Goal: Book appointment/travel/reservation

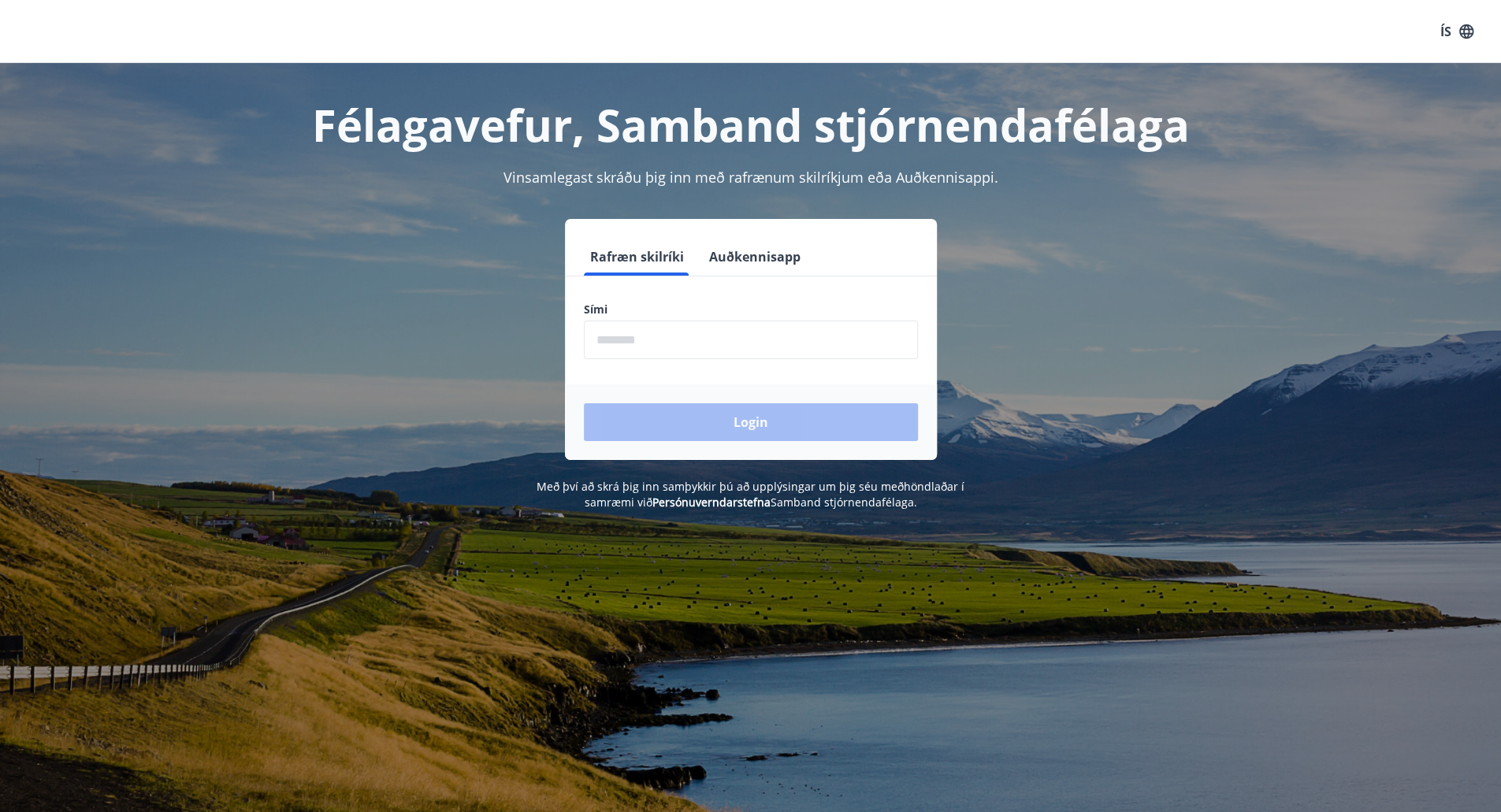
click at [661, 349] on input "phone" at bounding box center [750, 340] width 334 height 38
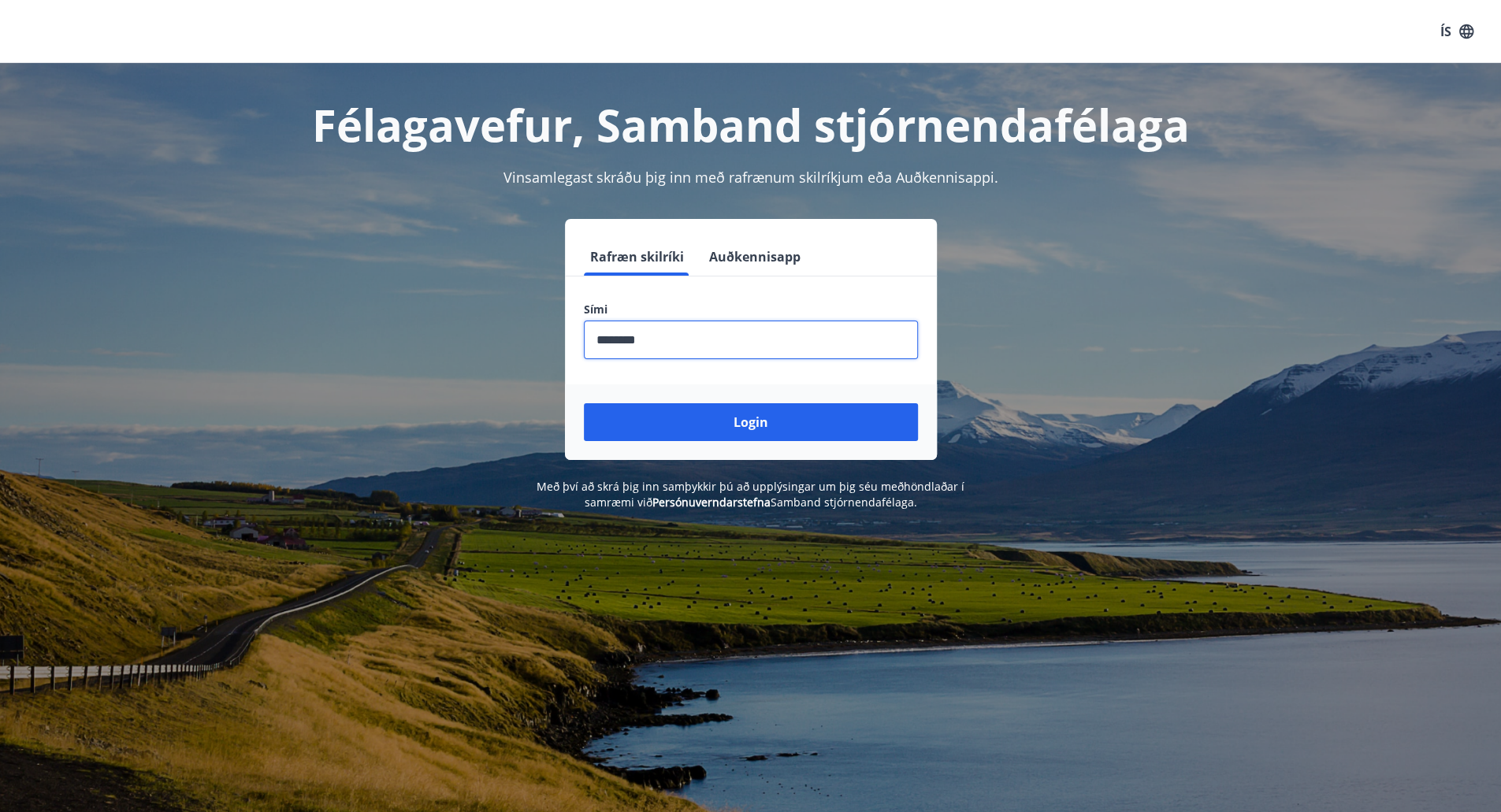
type input "********"
click at [584, 403] on button "Login" at bounding box center [750, 422] width 334 height 38
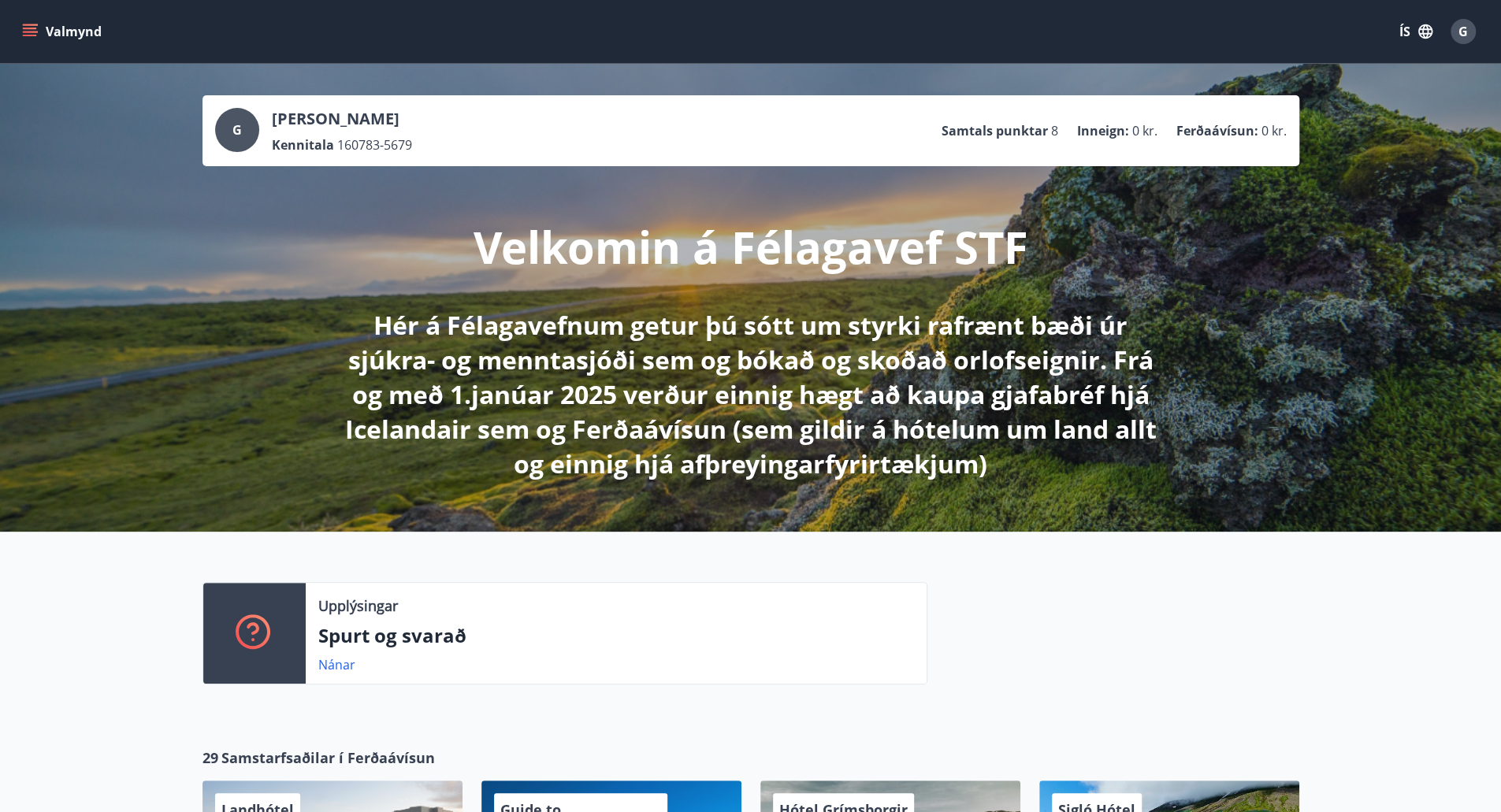
click at [24, 38] on icon "menu" at bounding box center [29, 31] width 15 height 15
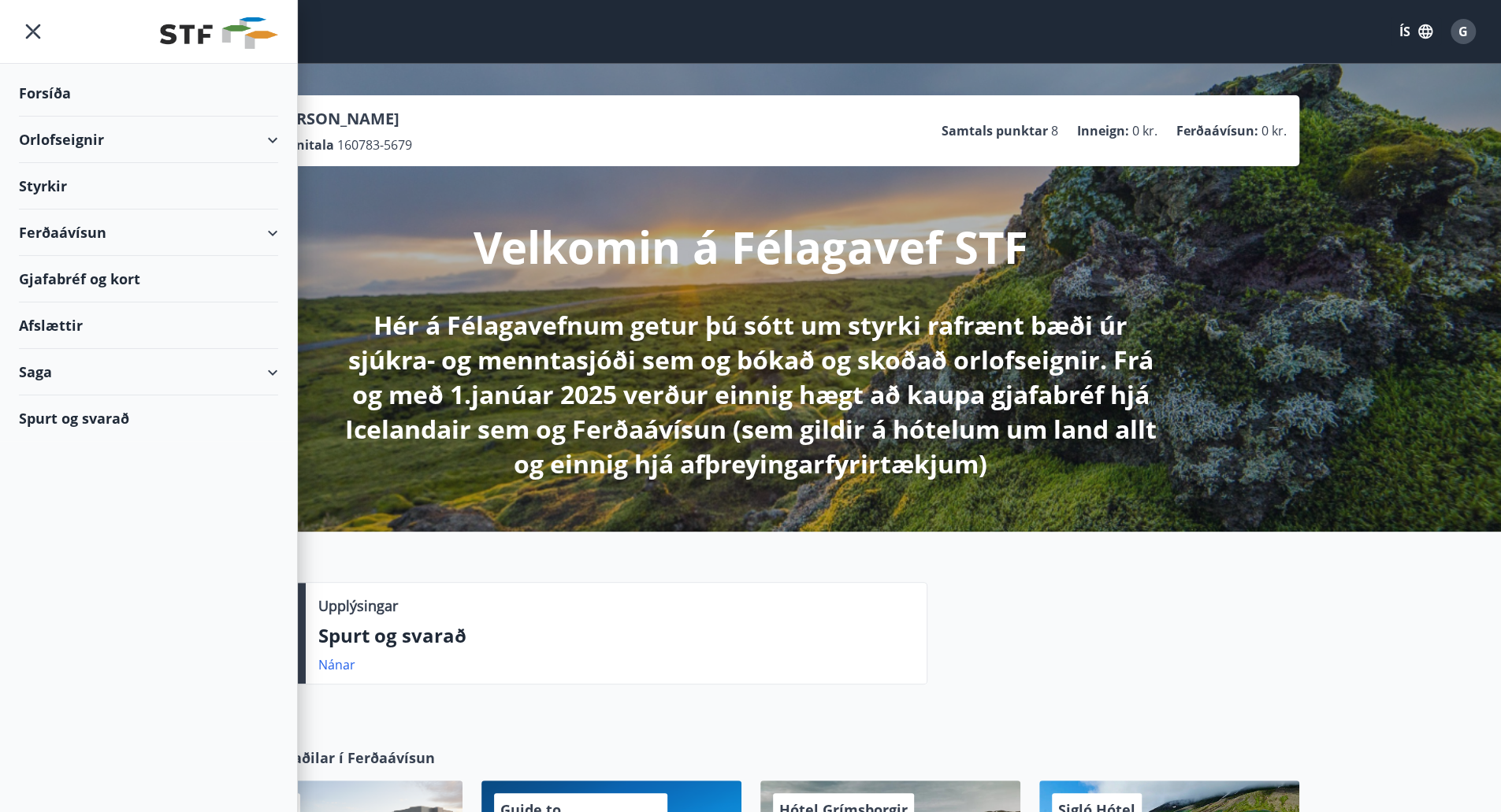
click at [262, 124] on div "Orlofseignir" at bounding box center [148, 139] width 259 height 46
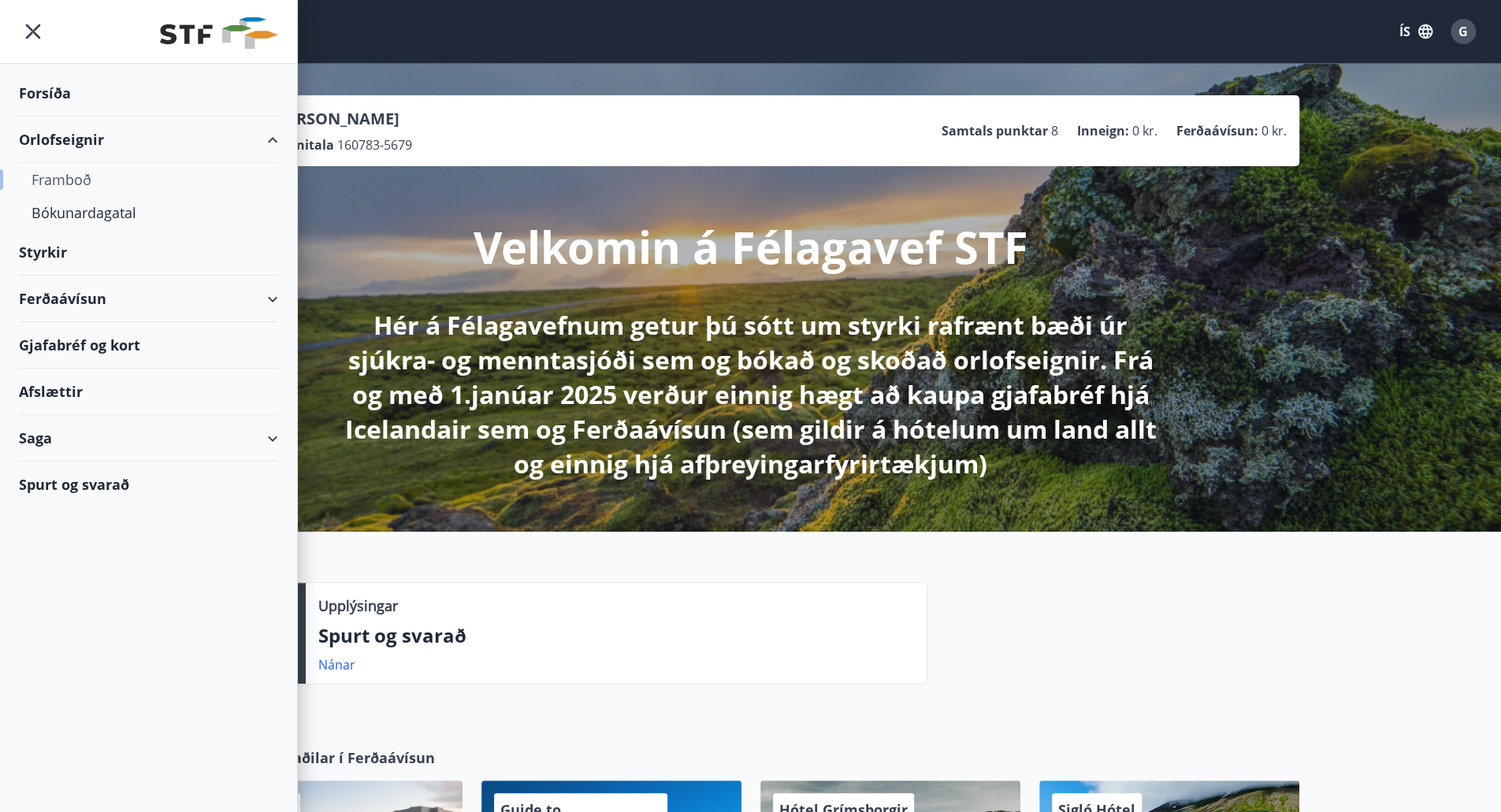
click at [82, 179] on div "Framboð" at bounding box center [148, 179] width 234 height 33
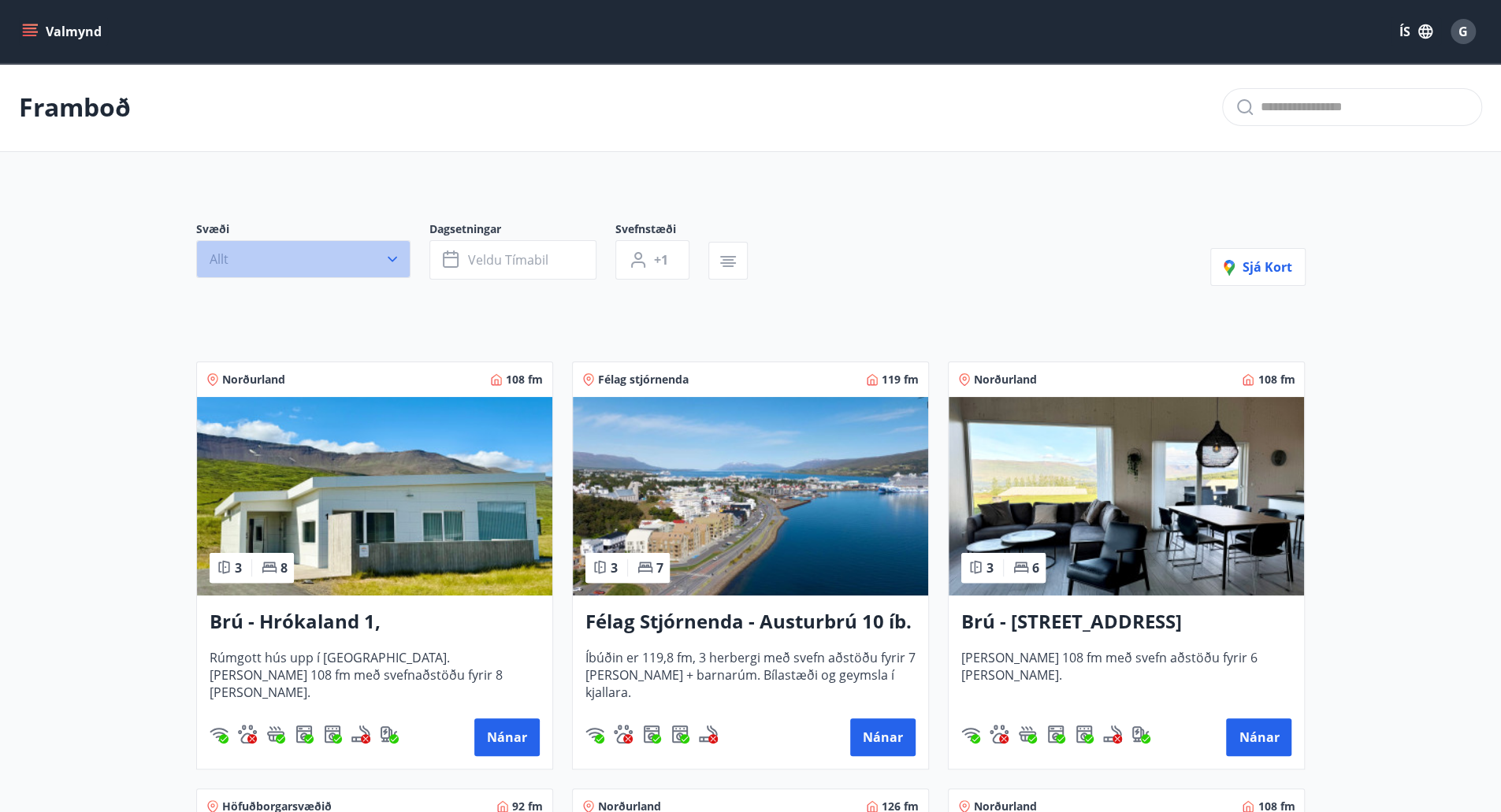
click at [350, 258] on button "Allt" at bounding box center [304, 259] width 215 height 38
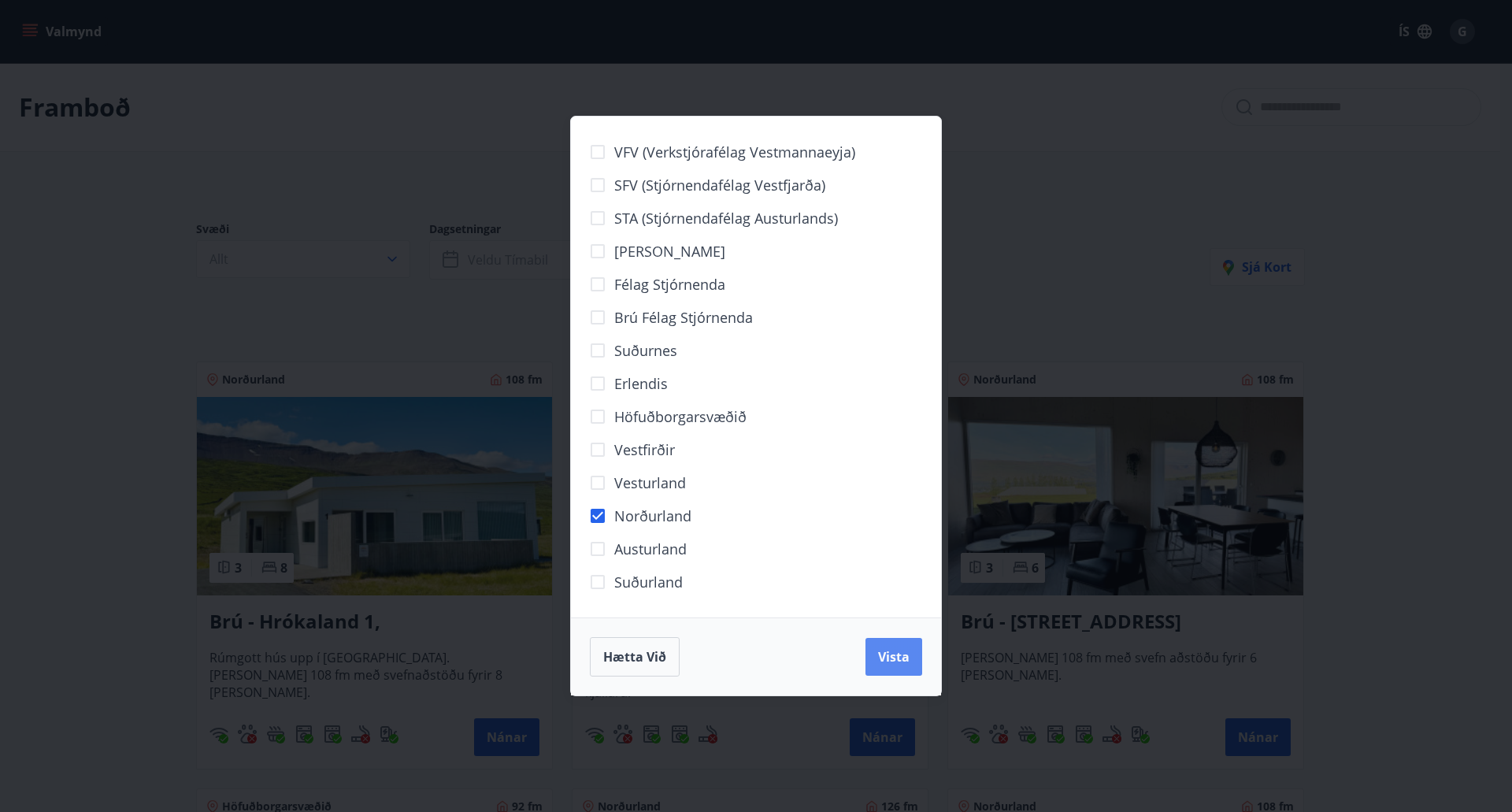
click at [892, 647] on button "Vista" at bounding box center [894, 657] width 56 height 38
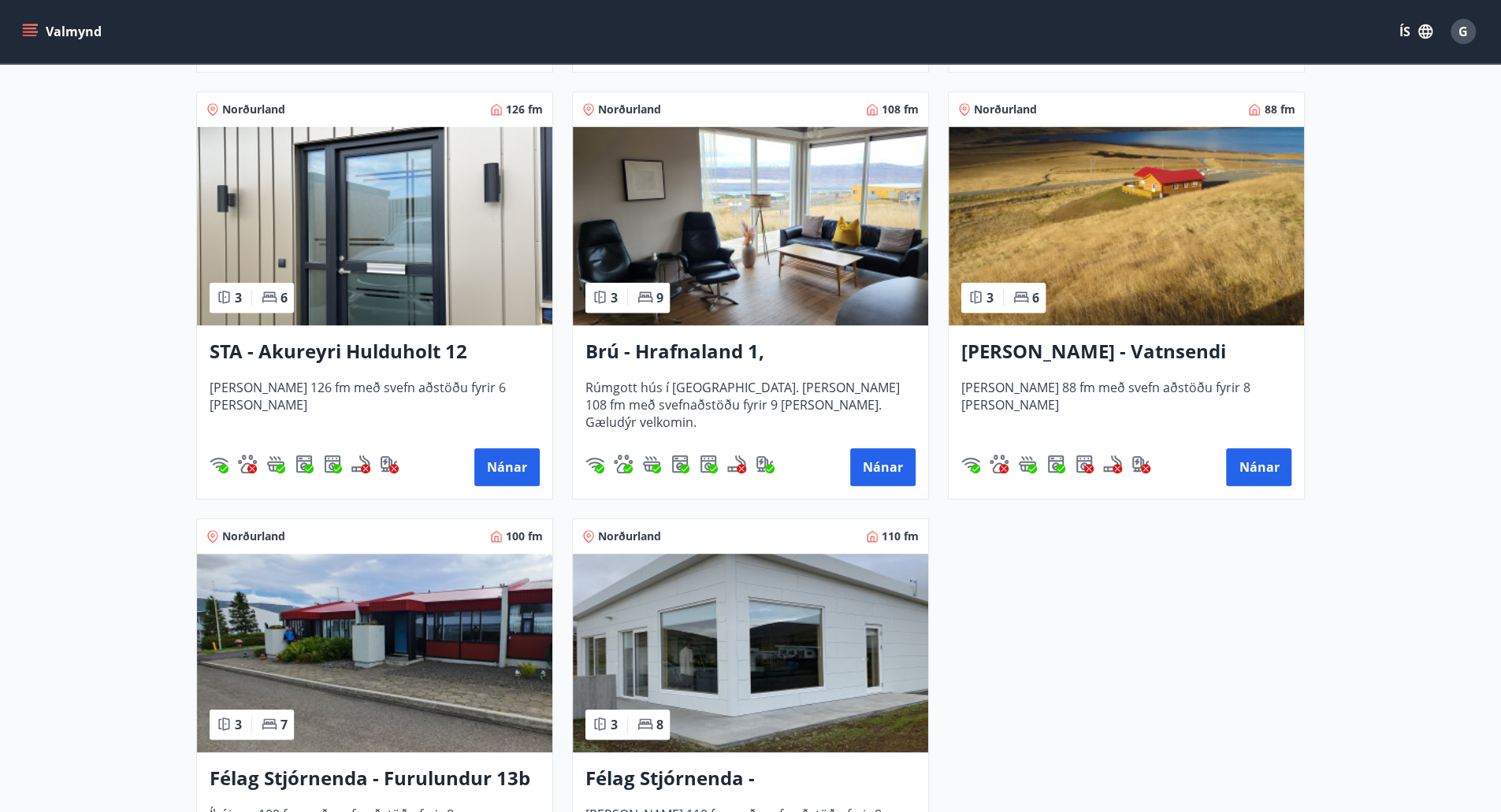
scroll to position [734, 0]
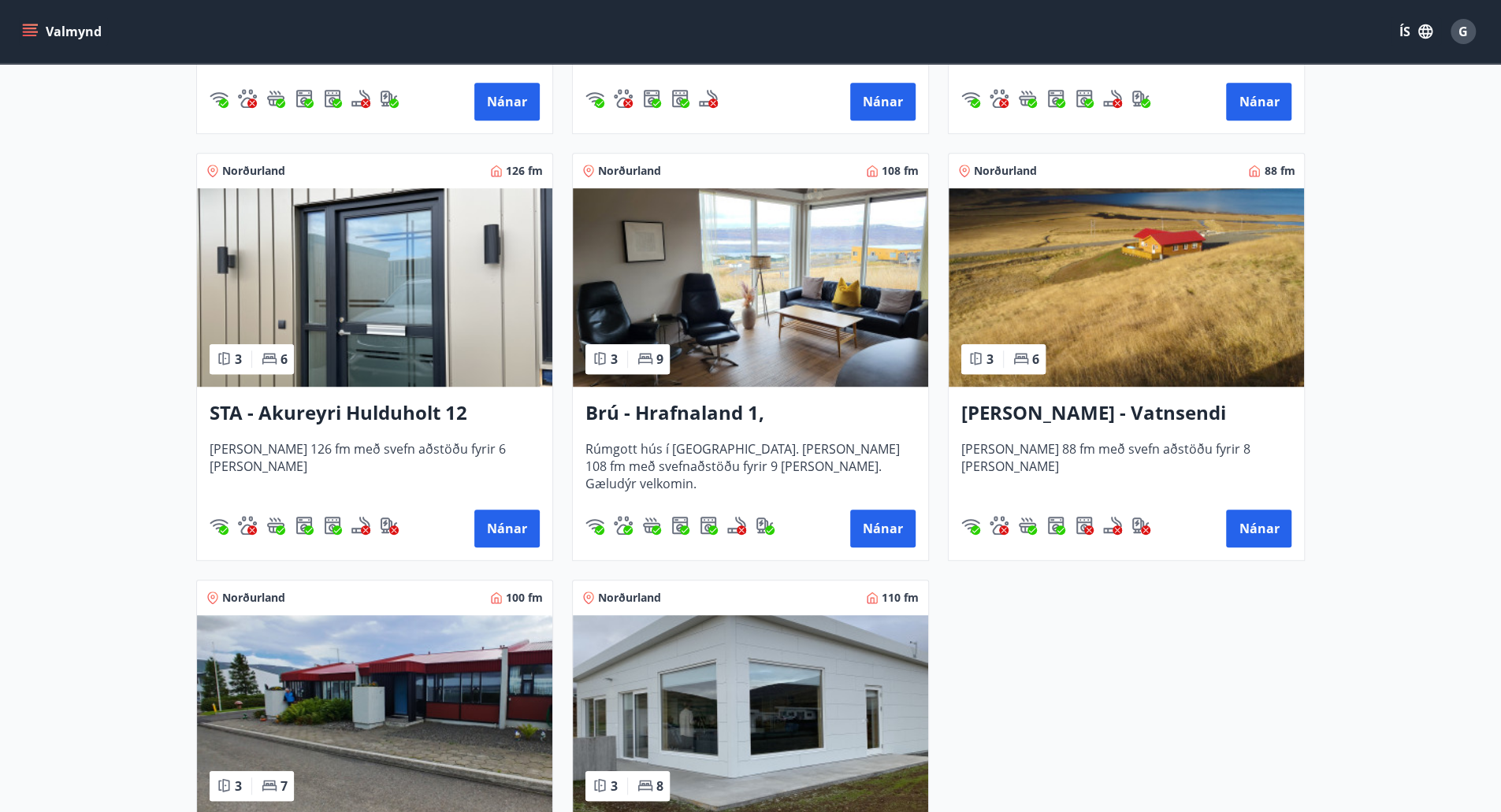
click at [1043, 416] on h3 "Berg - Vatnsendi Ólafsfirði" at bounding box center [1126, 413] width 330 height 28
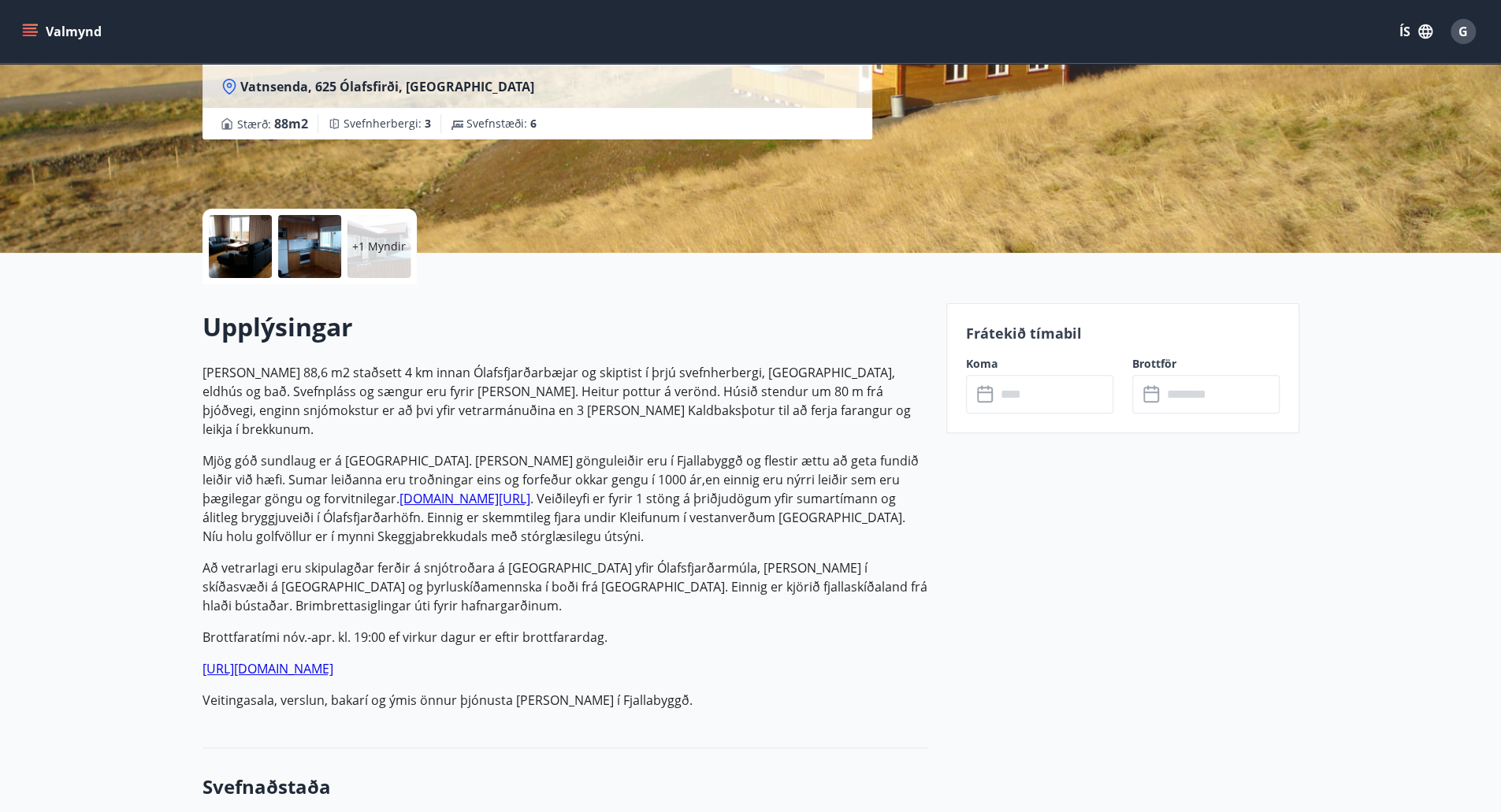
scroll to position [221, 0]
click at [1043, 416] on div "Frátekið tímabil Koma ​ ​ Brottför ​ ​" at bounding box center [1123, 367] width 353 height 130
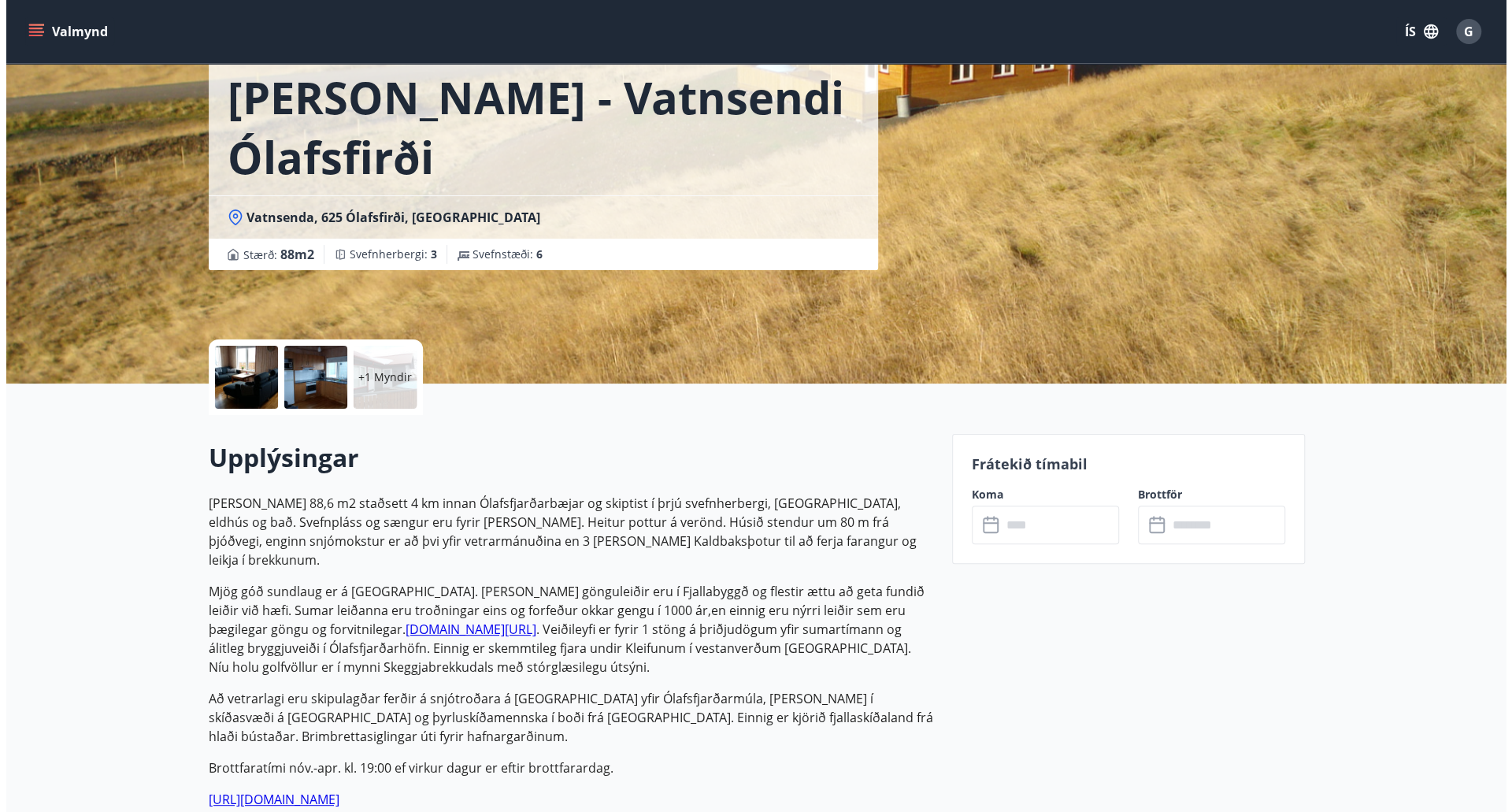
scroll to position [0, 0]
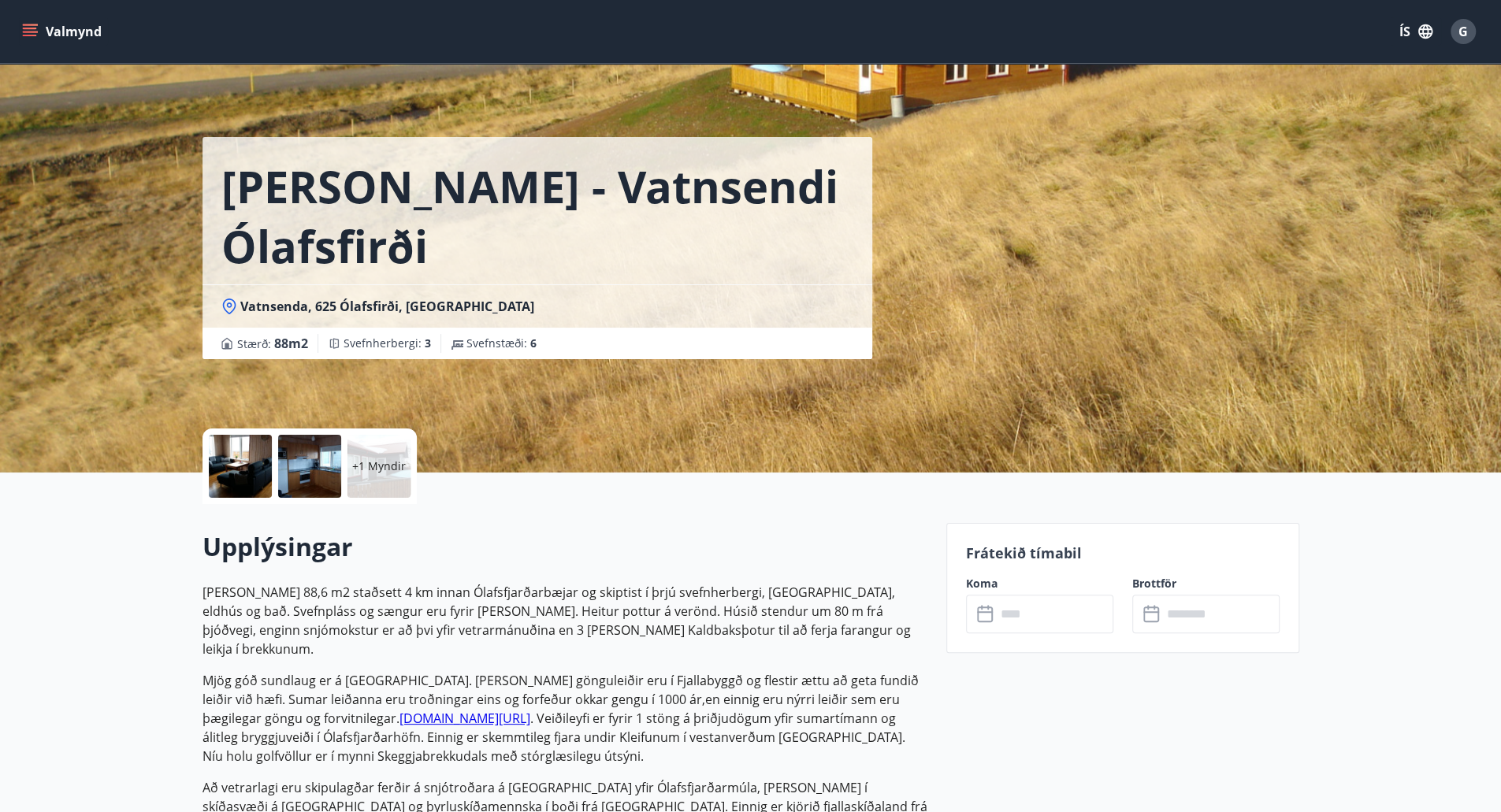
click at [233, 451] on div at bounding box center [240, 466] width 63 height 63
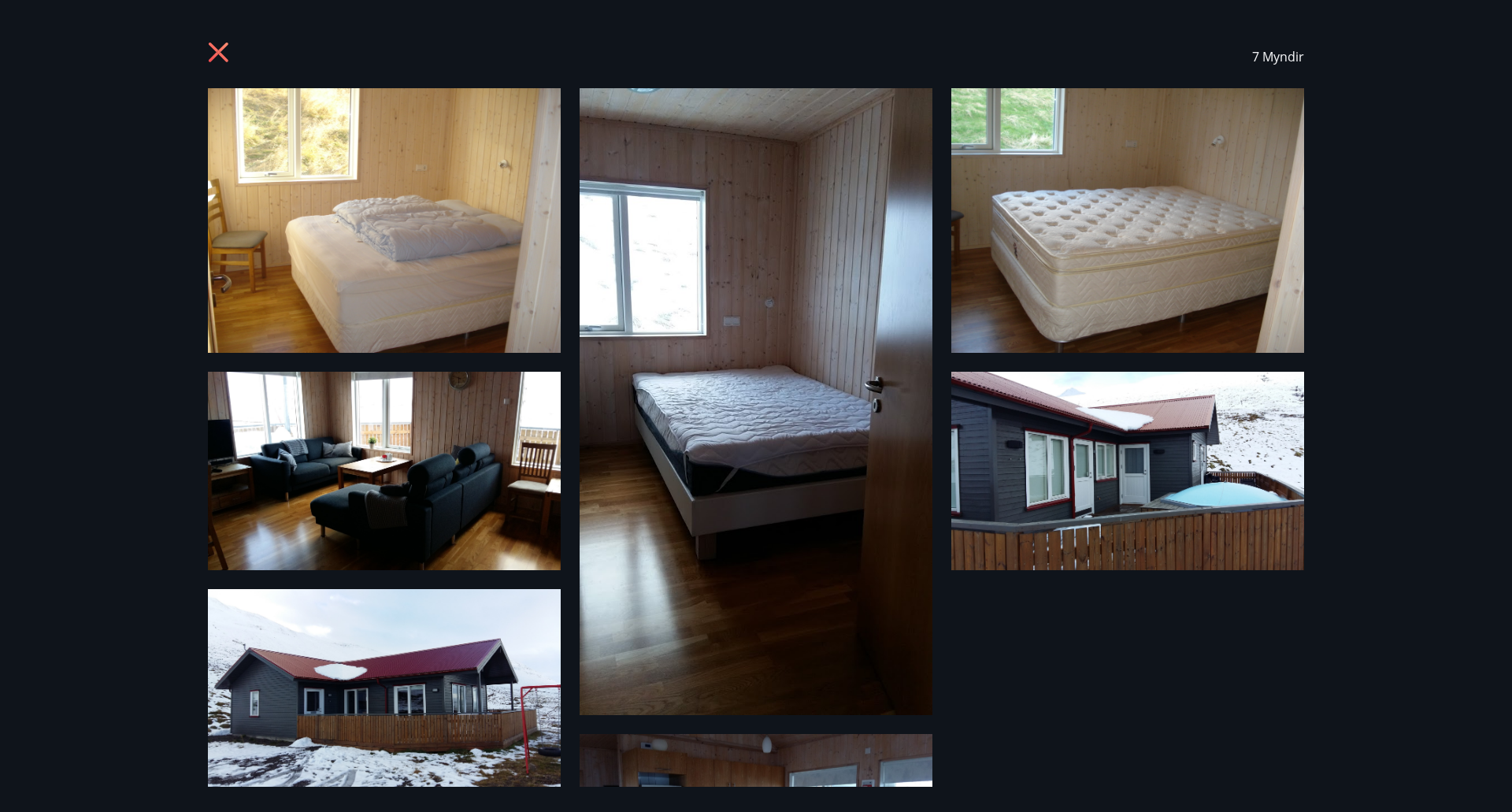
click at [222, 48] on icon at bounding box center [219, 53] width 20 height 20
